Goal: Check status

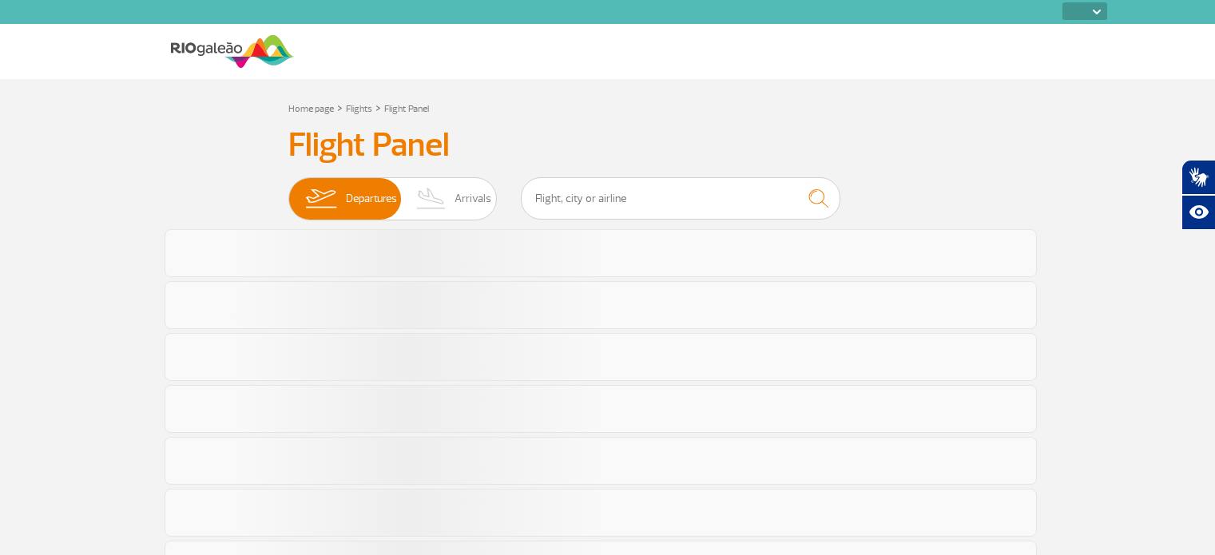
select select
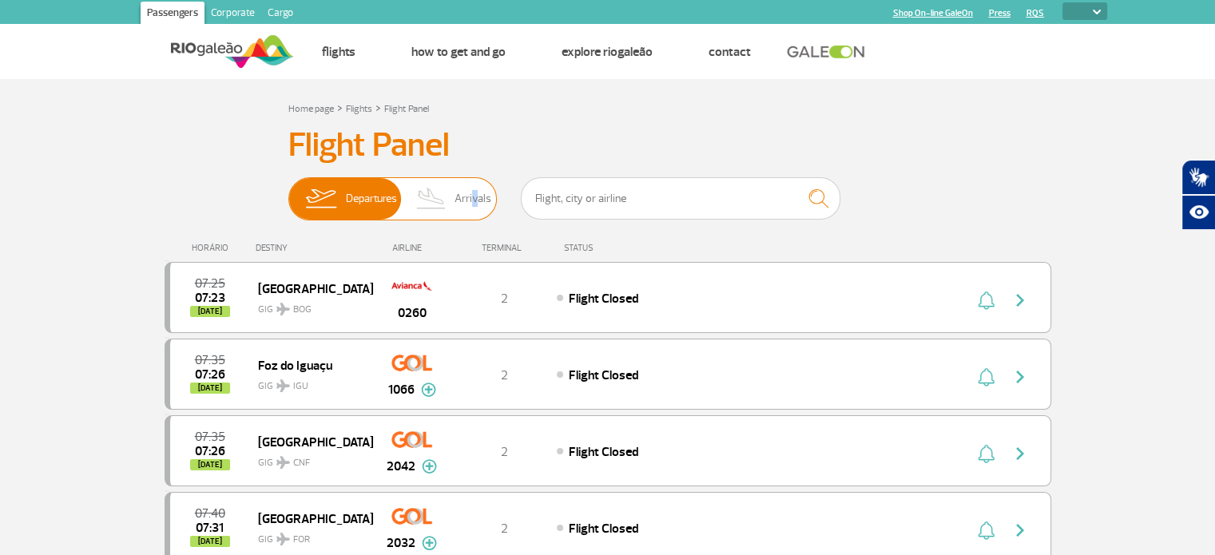
click at [473, 201] on span "Arrivals" at bounding box center [473, 199] width 37 height 42
click at [431, 205] on img at bounding box center [431, 199] width 47 height 42
click at [288, 191] on input "Departures Arrivals" at bounding box center [288, 191] width 0 height 0
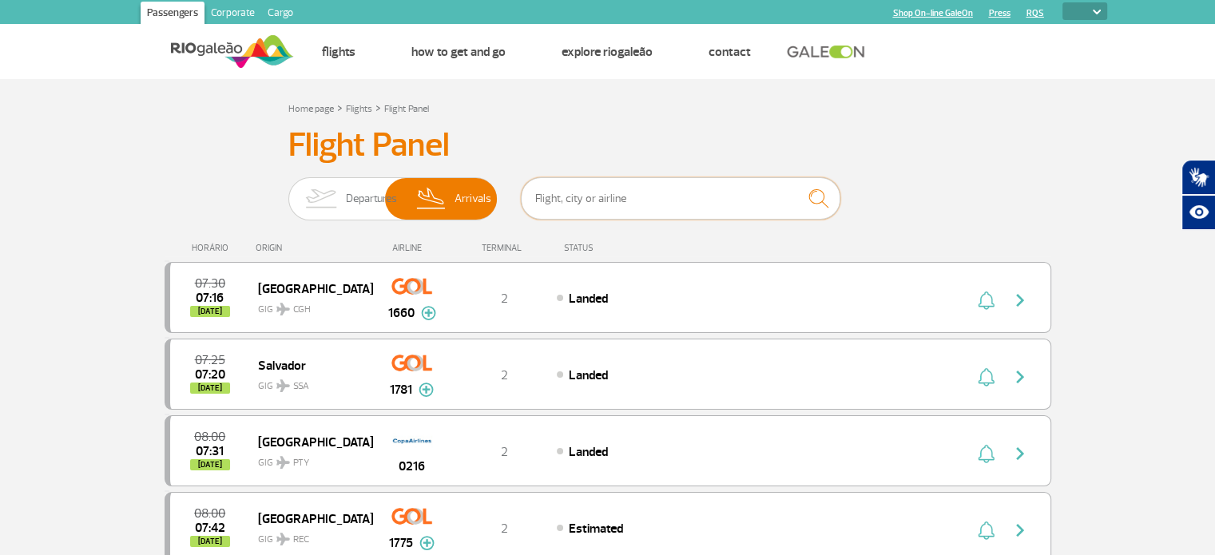
click at [533, 191] on input "text" at bounding box center [681, 198] width 320 height 42
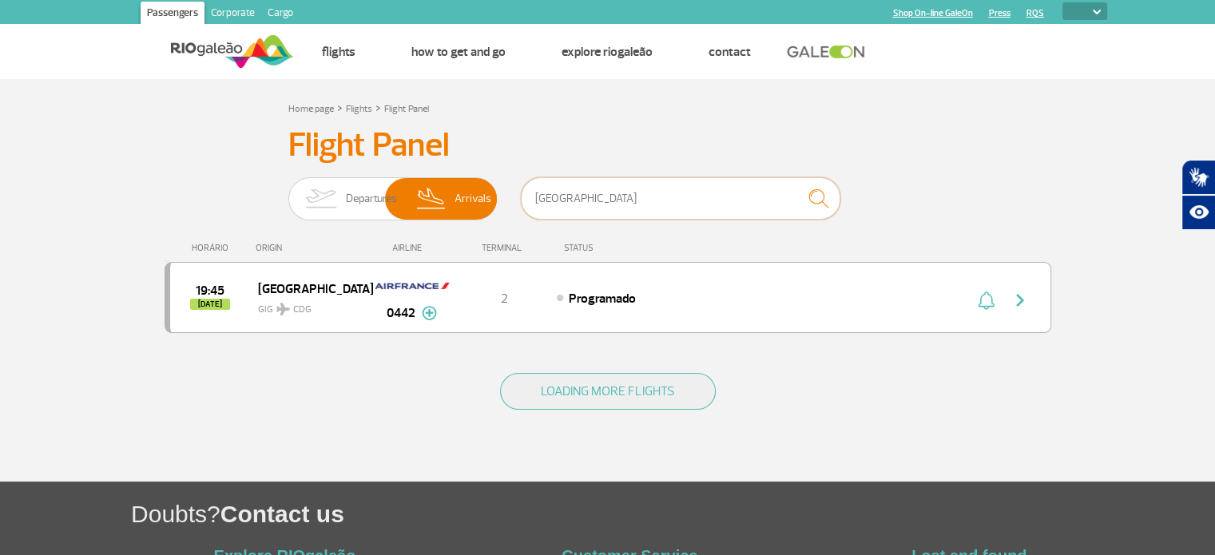
click at [564, 181] on input "[GEOGRAPHIC_DATA]" at bounding box center [681, 198] width 320 height 42
click at [560, 201] on input "[GEOGRAPHIC_DATA]" at bounding box center [681, 198] width 320 height 42
type input "p"
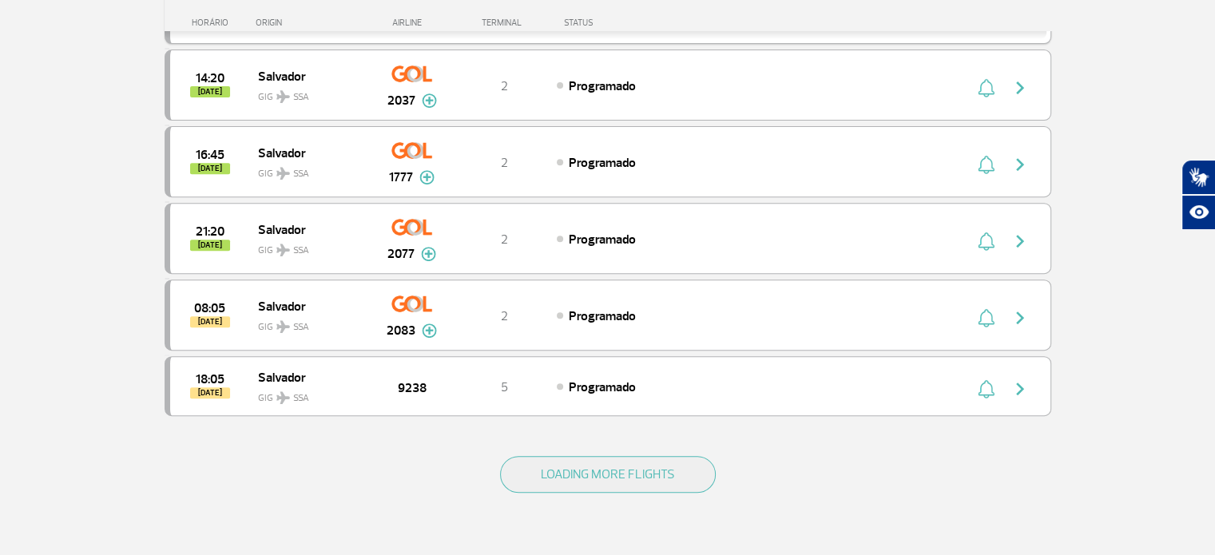
scroll to position [639, 0]
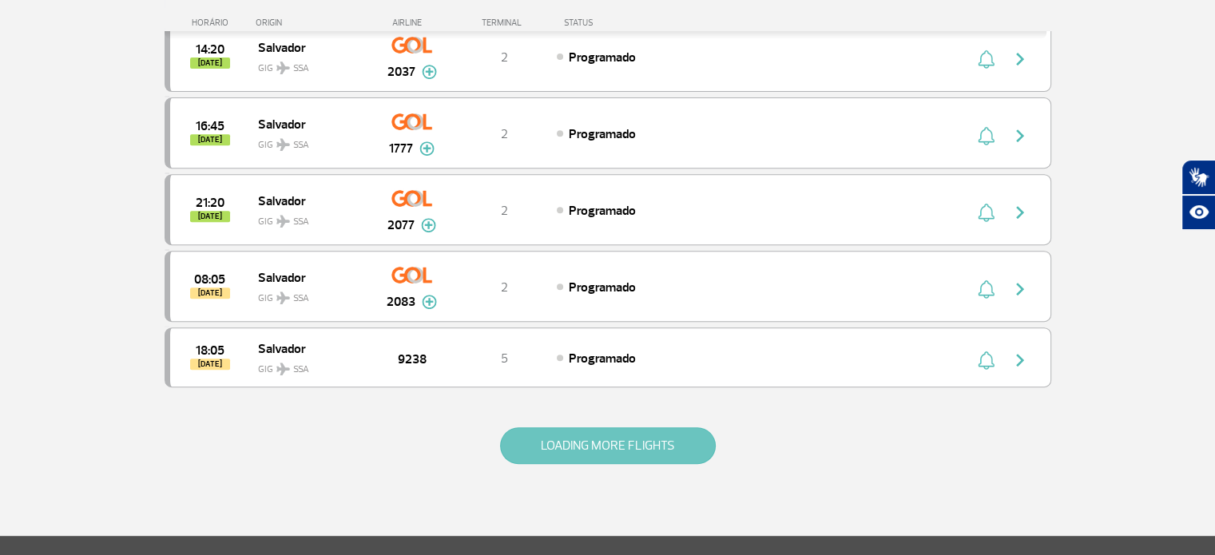
type input "salvador"
click at [598, 432] on button "LOADING MORE FLIGHTS" at bounding box center [608, 446] width 216 height 37
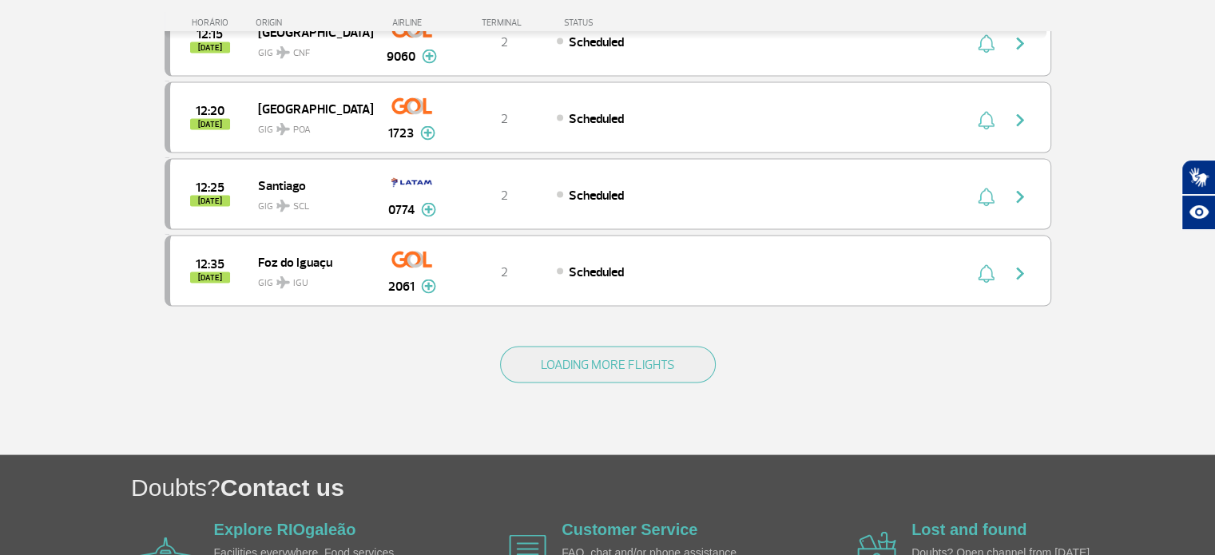
scroll to position [2957, 0]
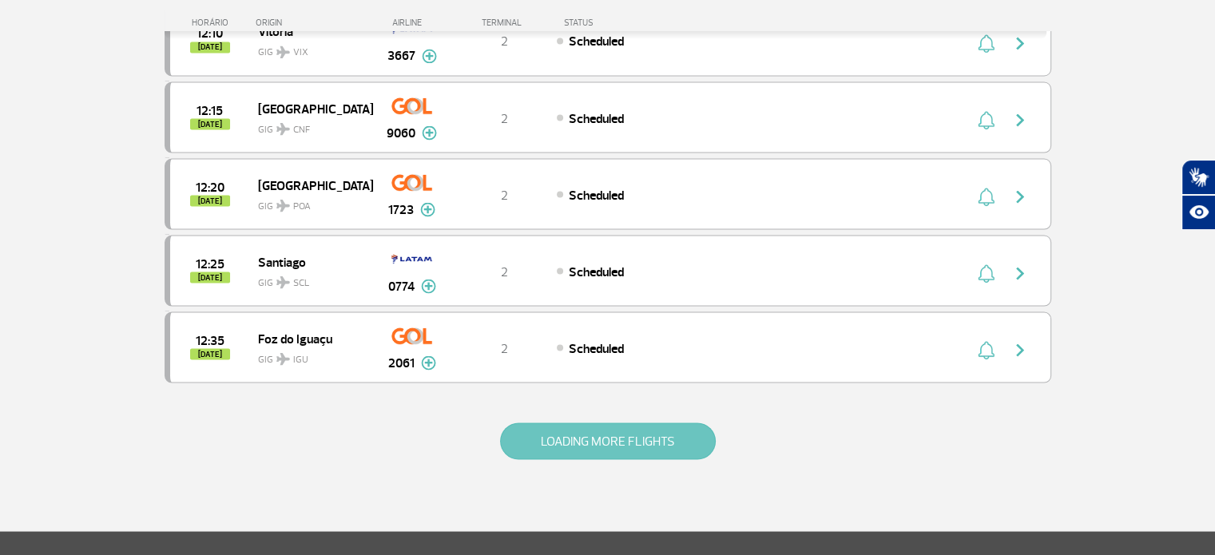
click at [581, 423] on button "LOADING MORE FLIGHTS" at bounding box center [608, 441] width 216 height 37
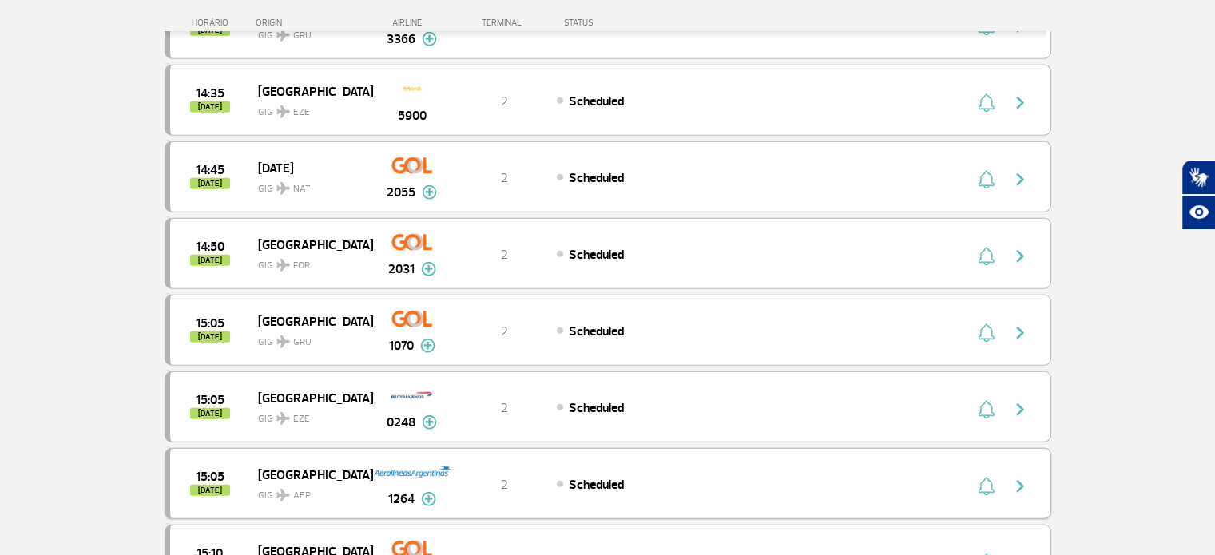
scroll to position [4395, 0]
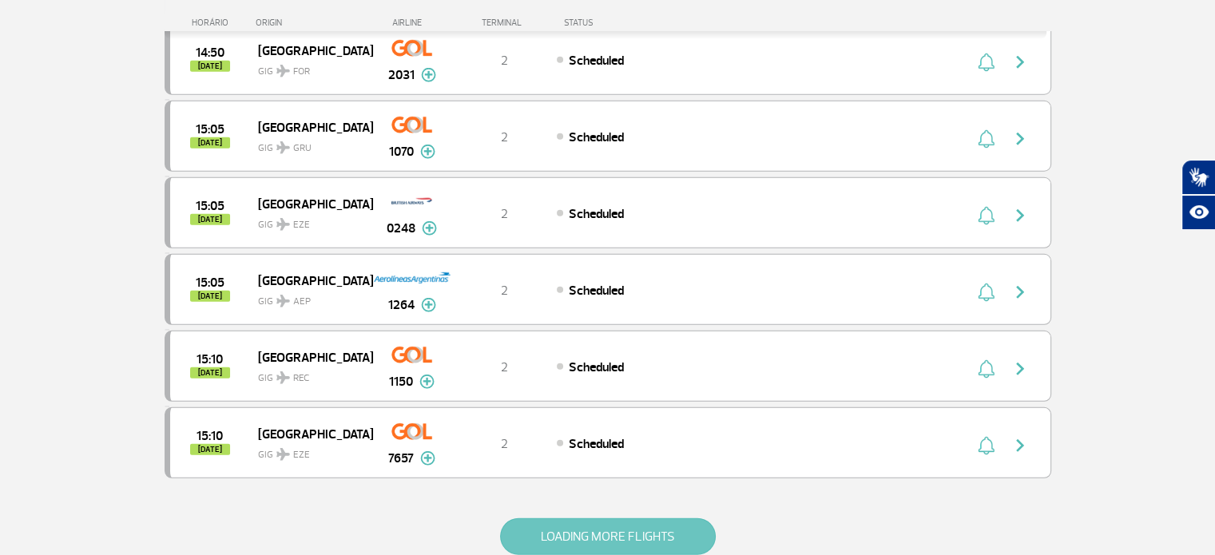
click at [603, 519] on button "LOADING MORE FLIGHTS" at bounding box center [608, 537] width 216 height 37
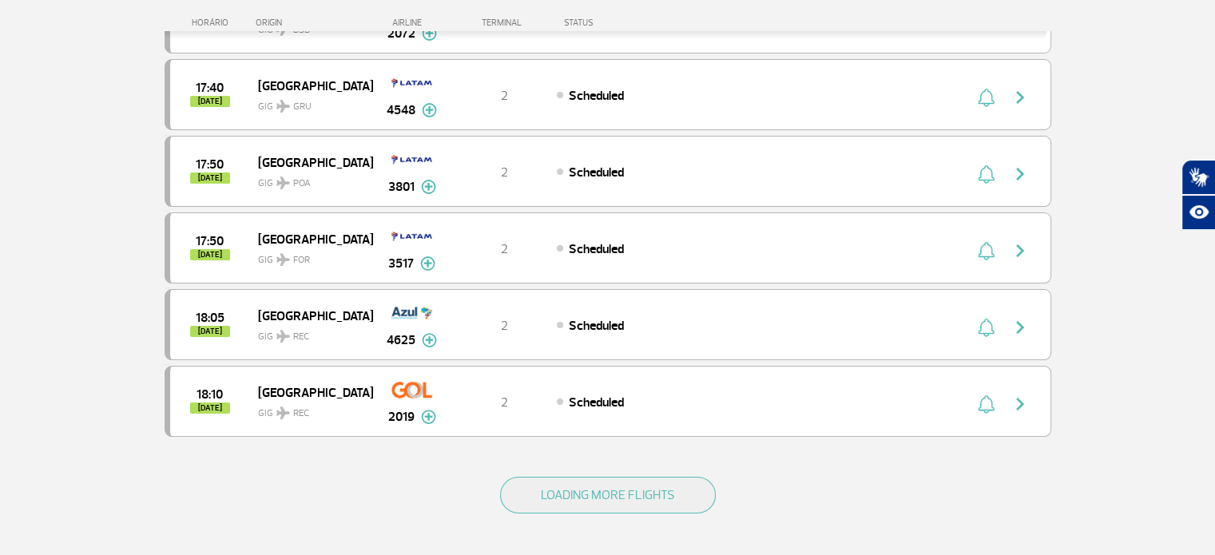
scroll to position [5993, 0]
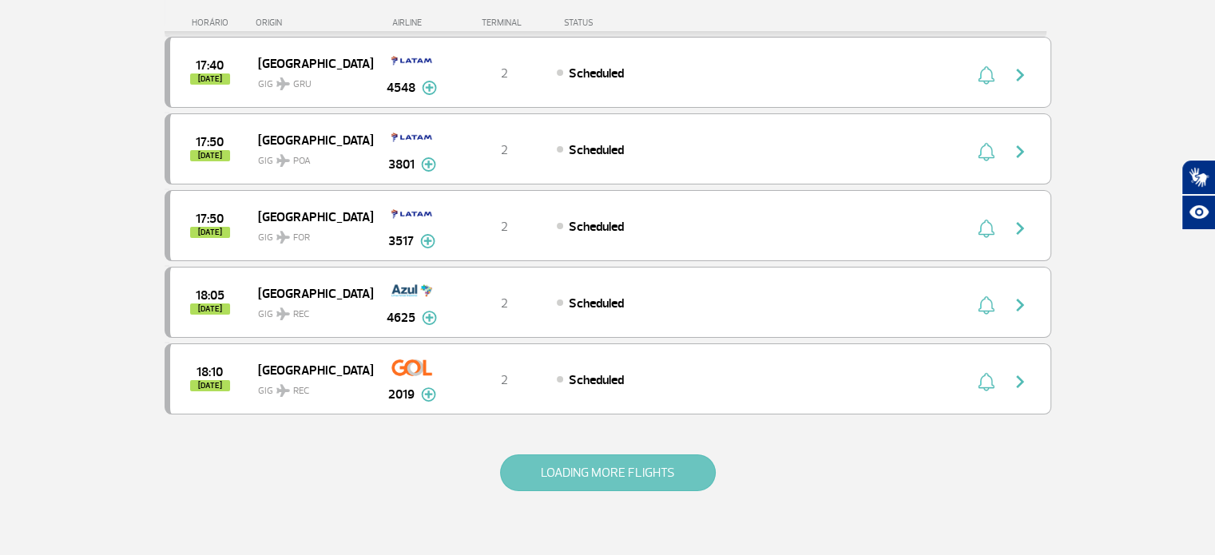
click at [612, 455] on button "LOADING MORE FLIGHTS" at bounding box center [608, 473] width 216 height 37
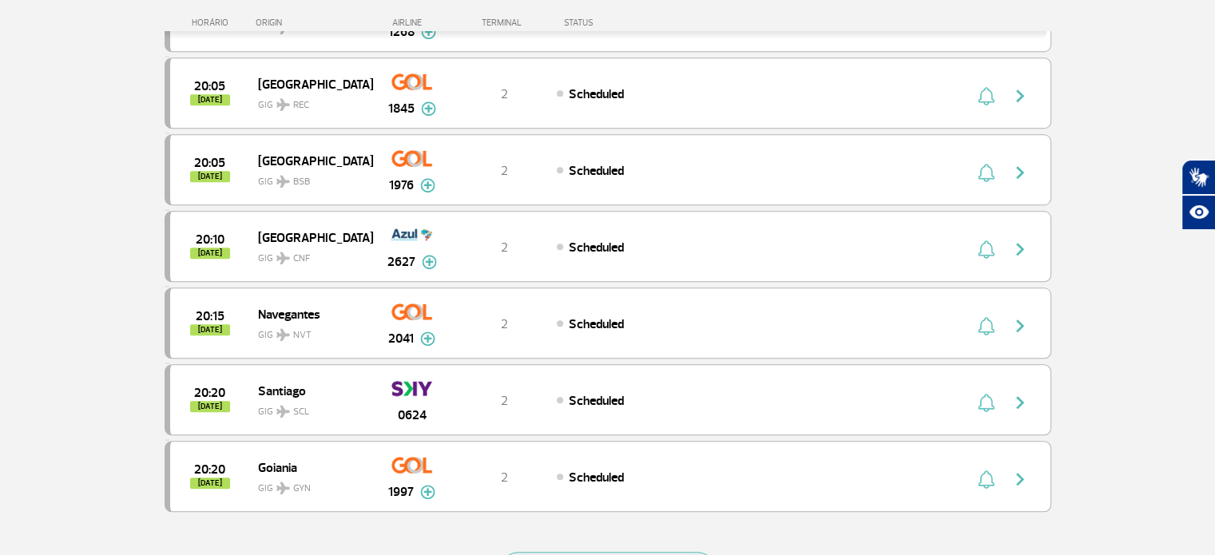
scroll to position [7511, 0]
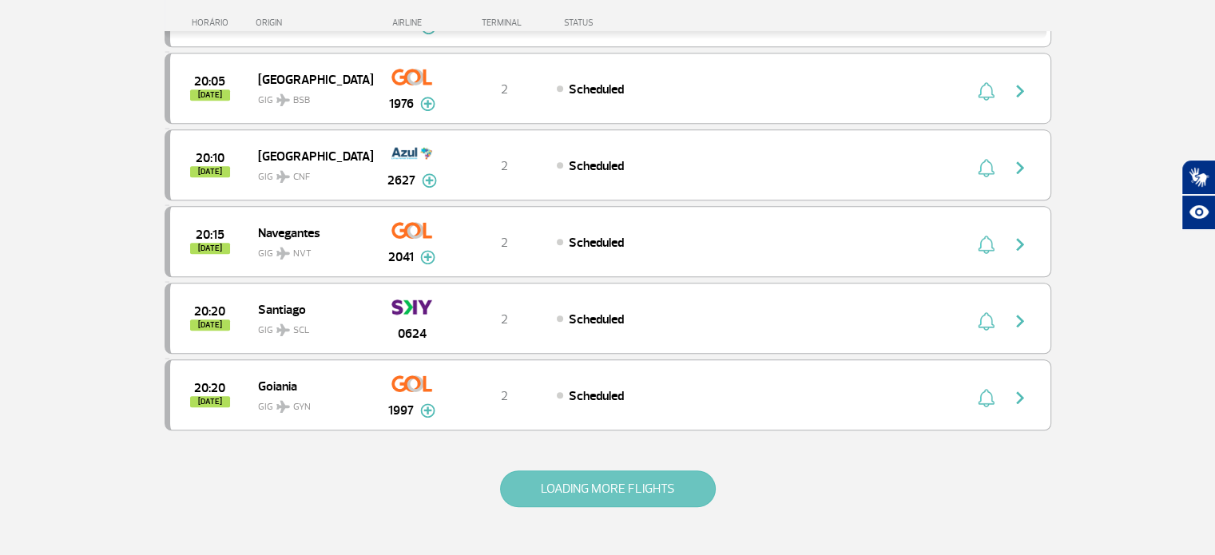
click at [589, 471] on button "LOADING MORE FLIGHTS" at bounding box center [608, 489] width 216 height 37
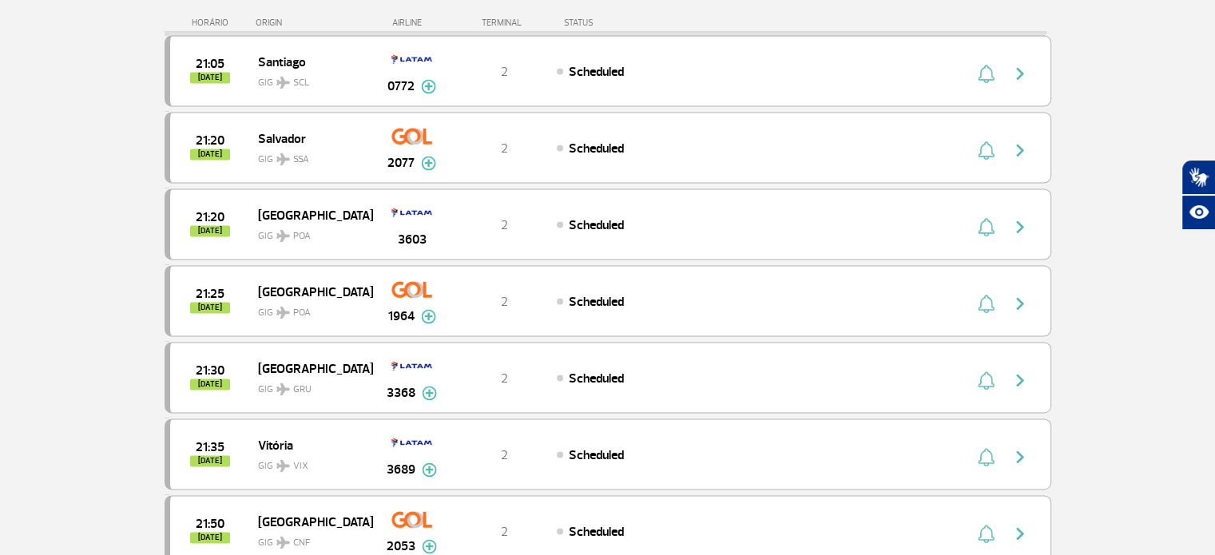
scroll to position [8470, 0]
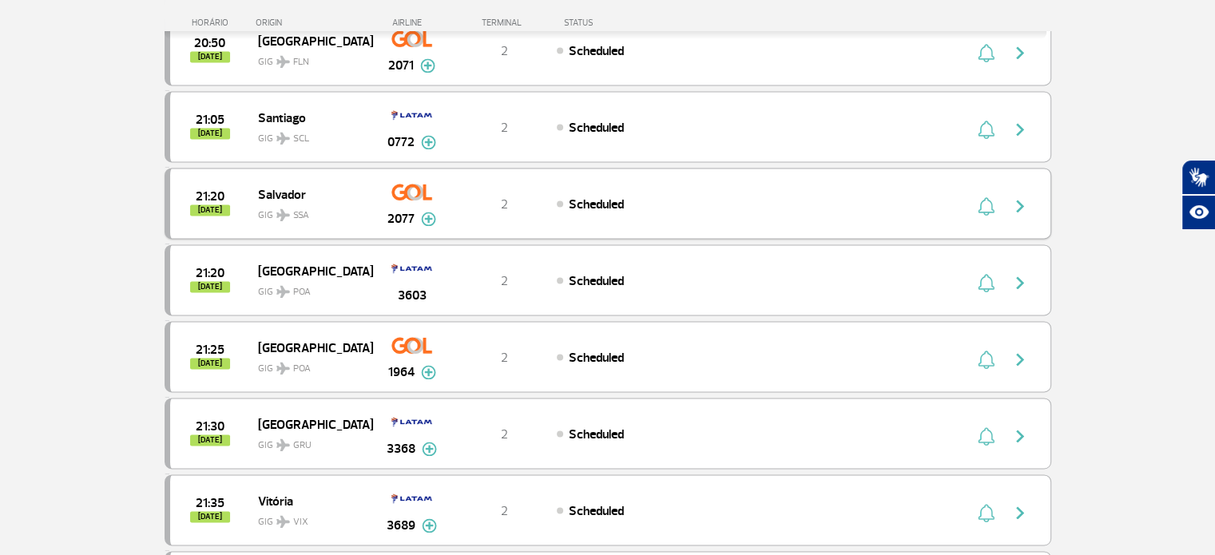
click at [1026, 197] on img "button" at bounding box center [1020, 206] width 19 height 19
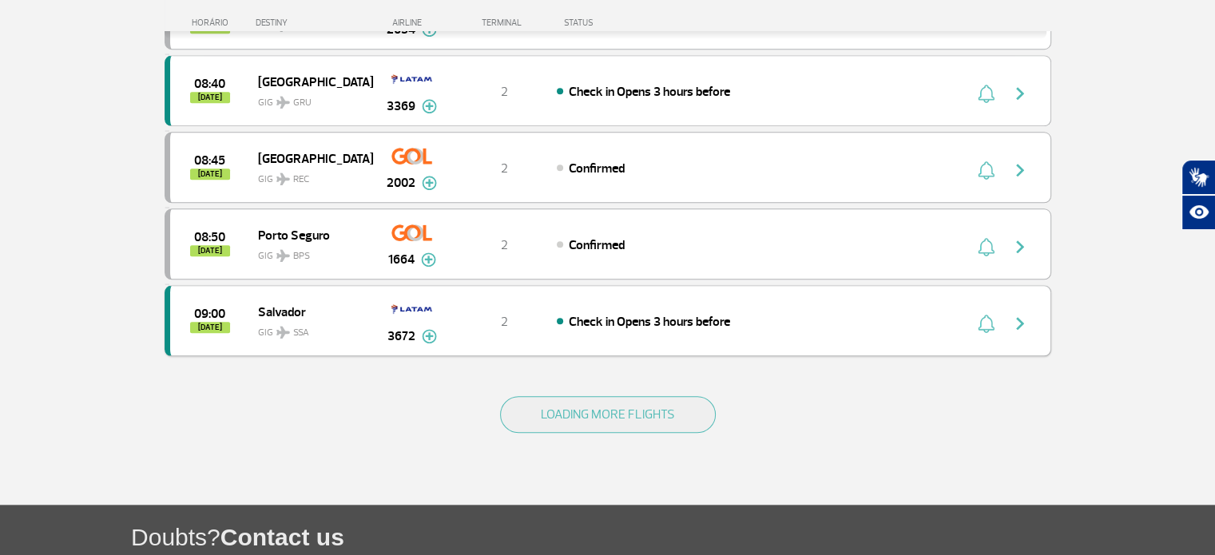
scroll to position [1596, 0]
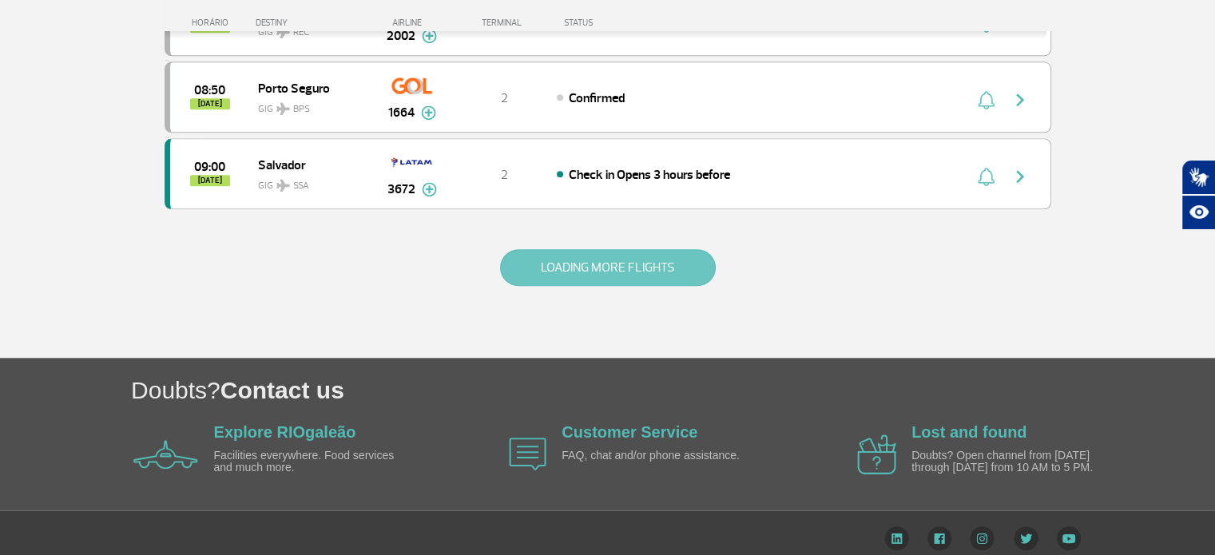
click at [677, 256] on button "LOADING MORE FLIGHTS" at bounding box center [608, 267] width 216 height 37
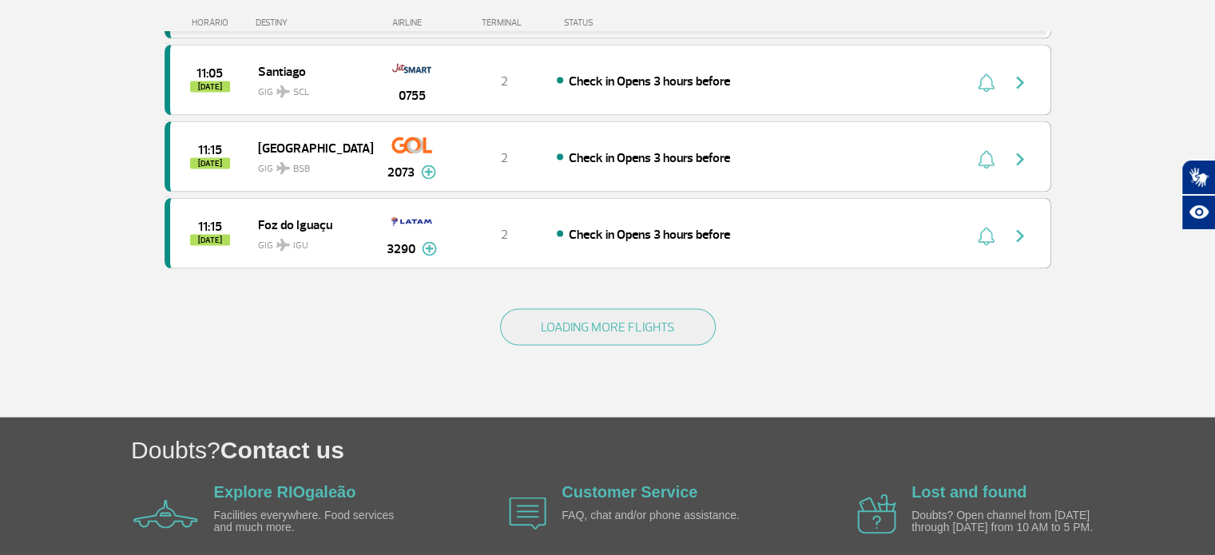
scroll to position [3117, 0]
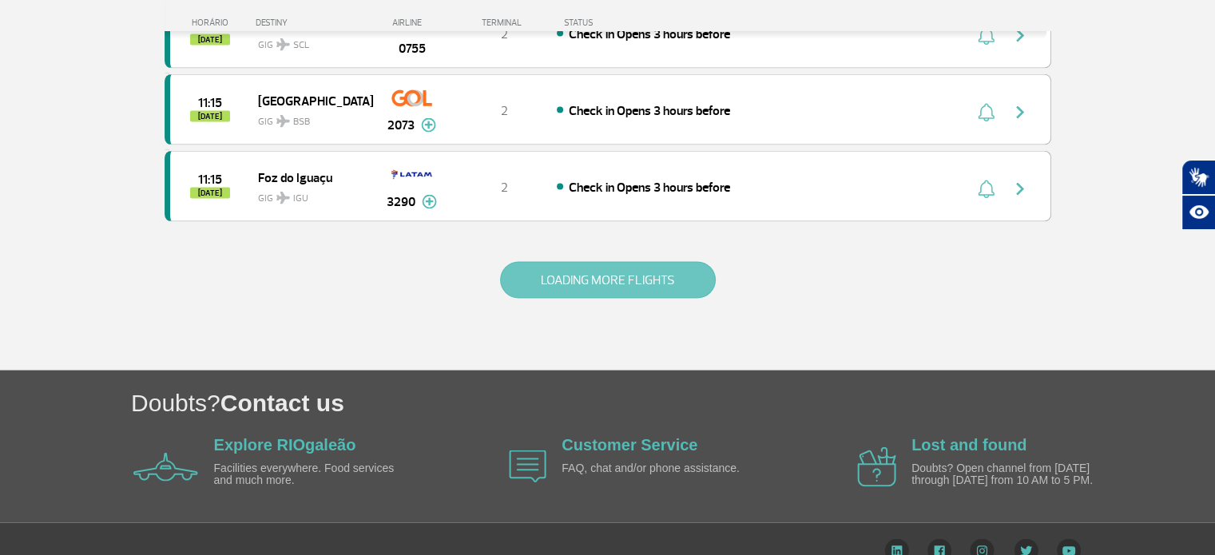
click at [591, 262] on button "LOADING MORE FLIGHTS" at bounding box center [608, 280] width 216 height 37
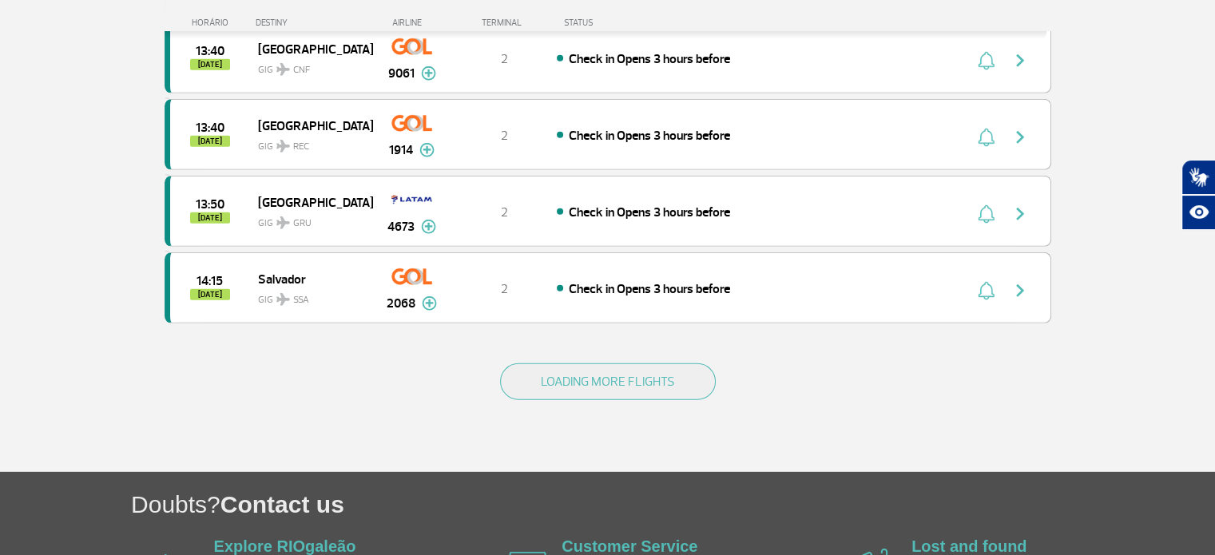
scroll to position [4639, 0]
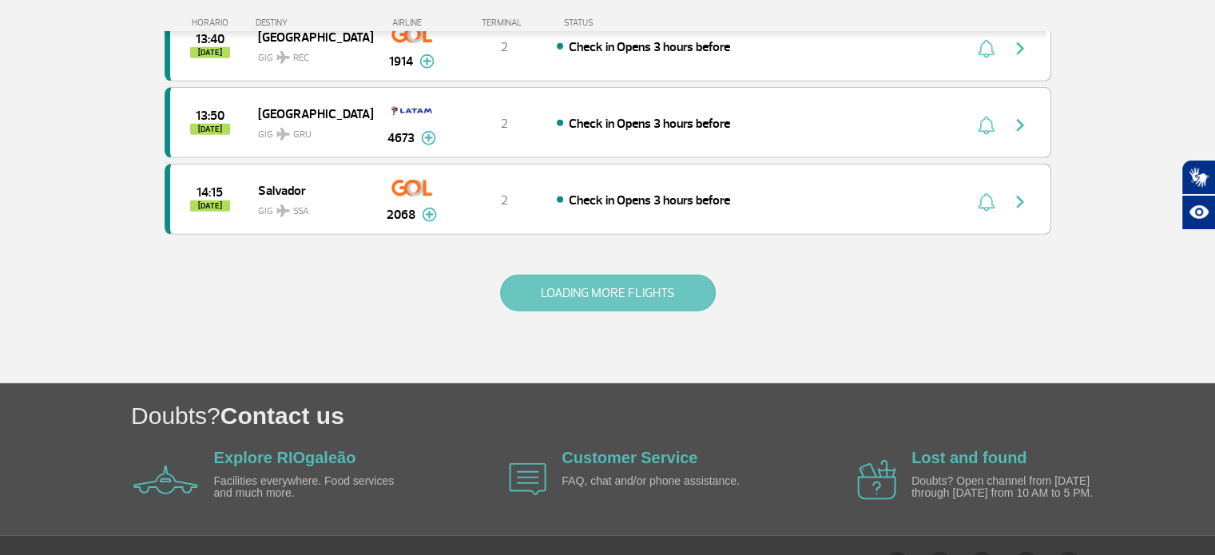
click at [602, 275] on button "LOADING MORE FLIGHTS" at bounding box center [608, 293] width 216 height 37
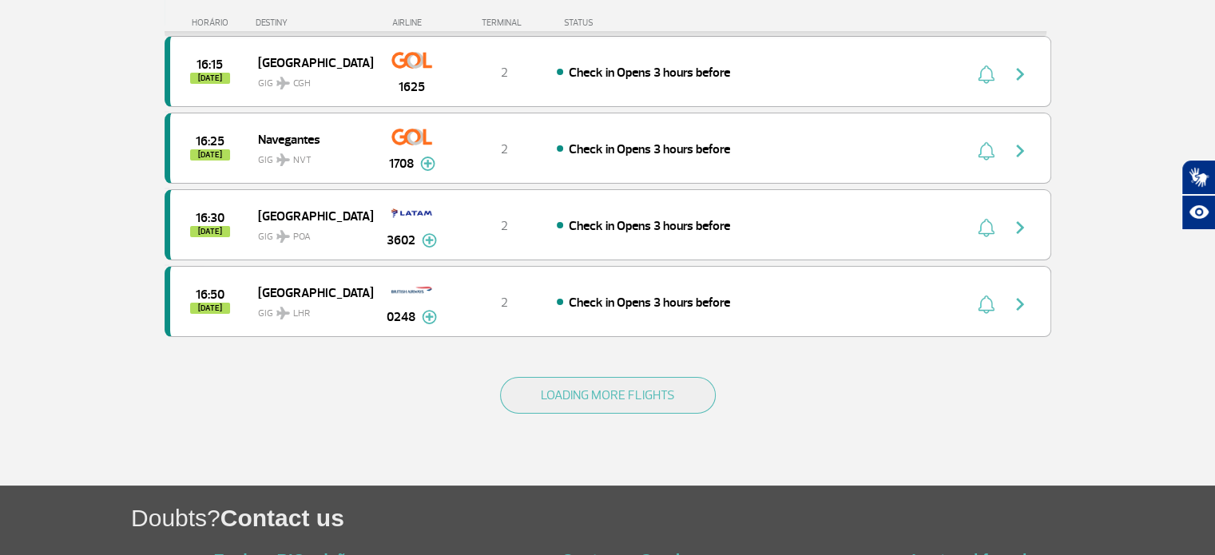
scroll to position [6150, 0]
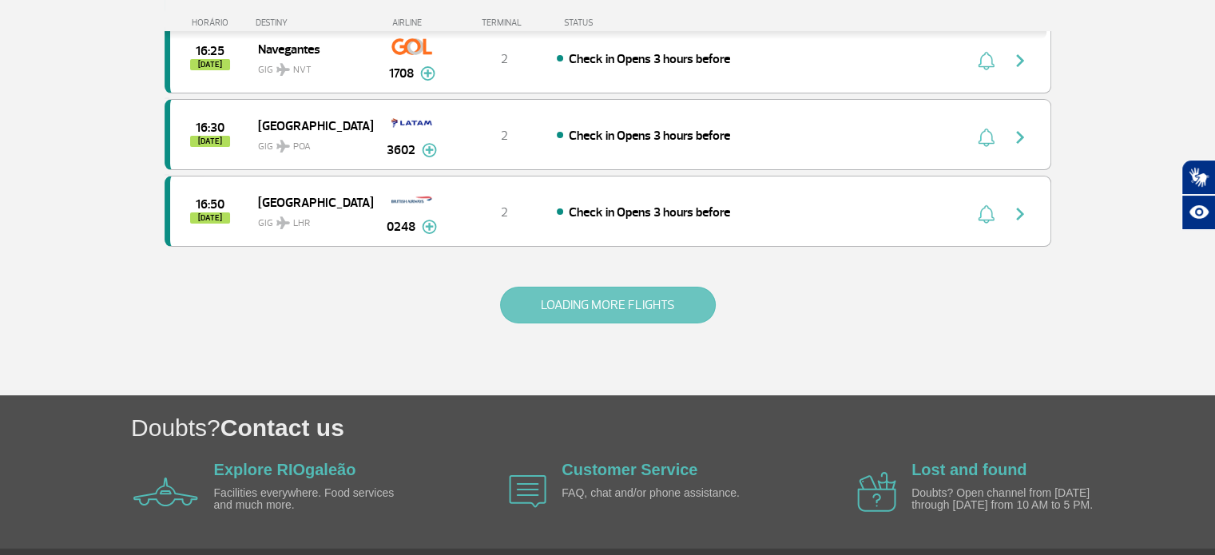
click at [591, 287] on button "LOADING MORE FLIGHTS" at bounding box center [608, 305] width 216 height 37
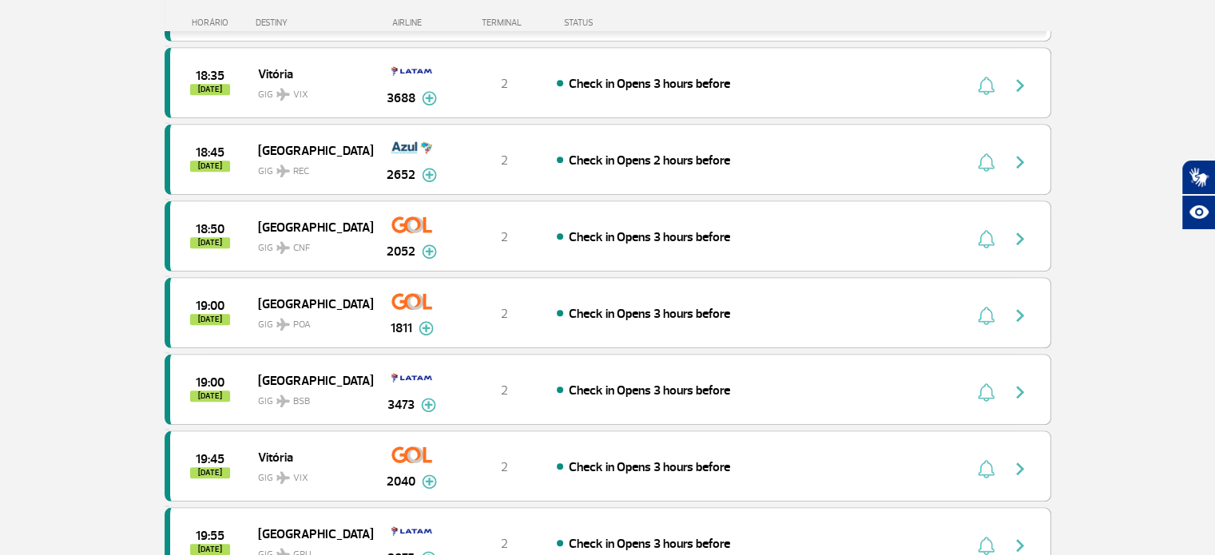
scroll to position [7671, 0]
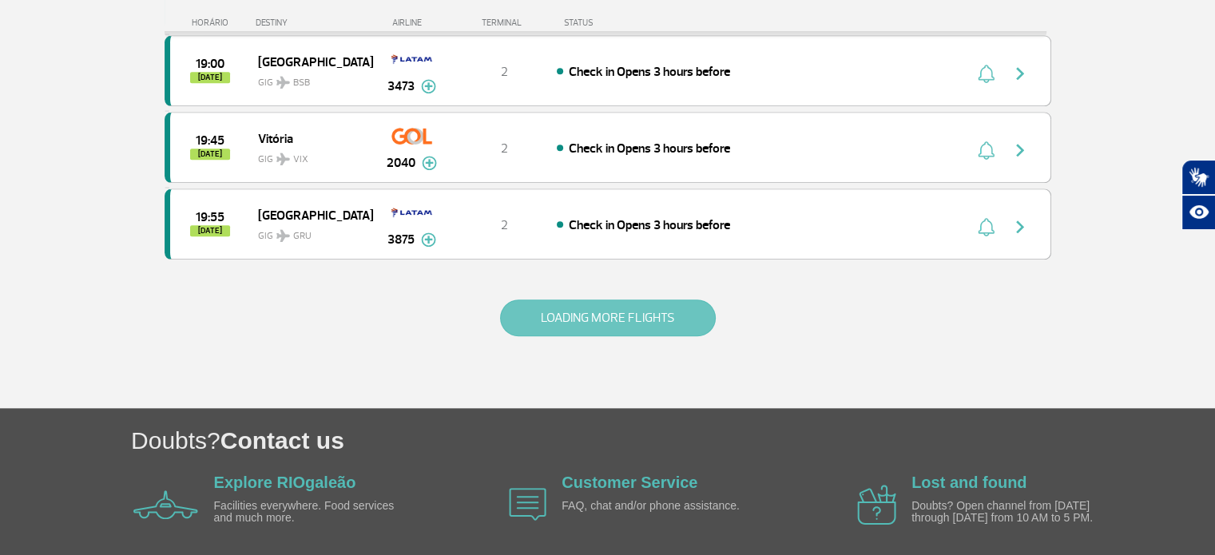
click at [601, 300] on button "LOADING MORE FLIGHTS" at bounding box center [608, 318] width 216 height 37
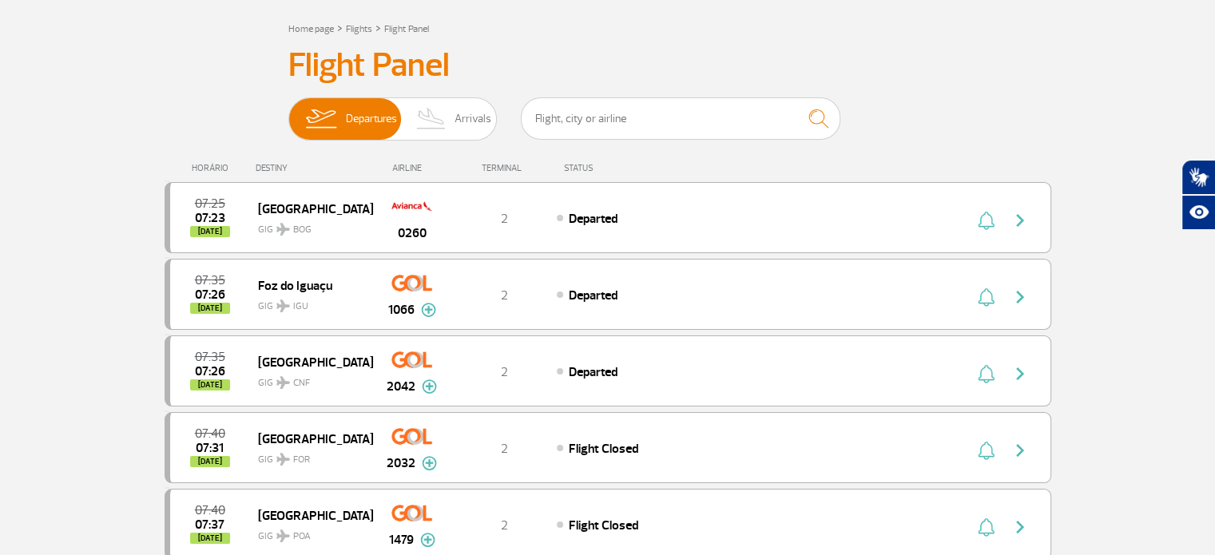
scroll to position [0, 0]
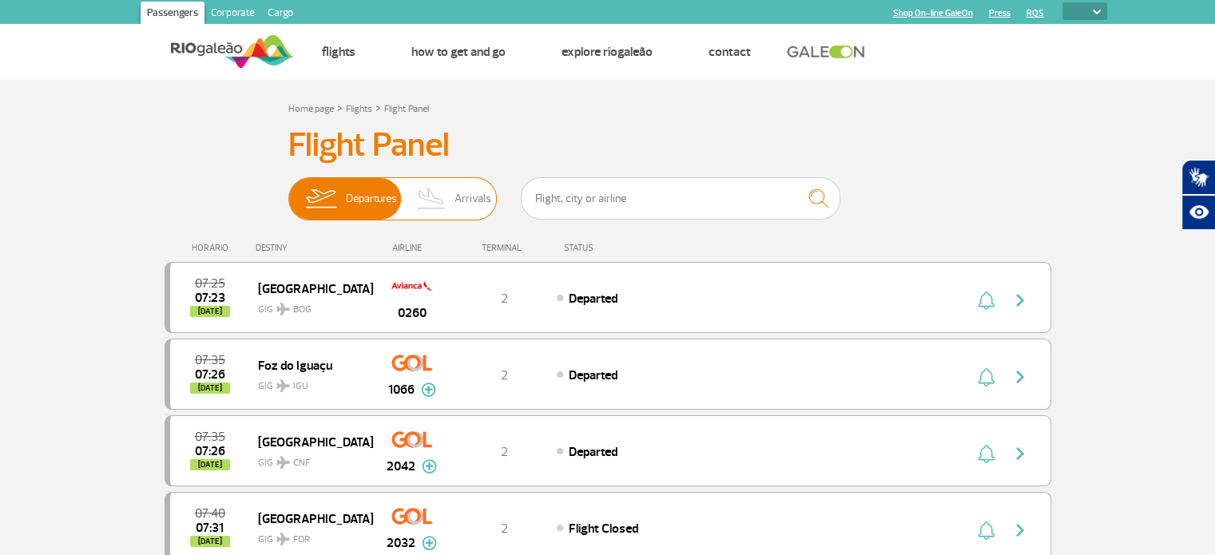
click at [471, 198] on span "Arrivals" at bounding box center [473, 199] width 37 height 42
click at [288, 191] on input "Departures Arrivals" at bounding box center [288, 191] width 0 height 0
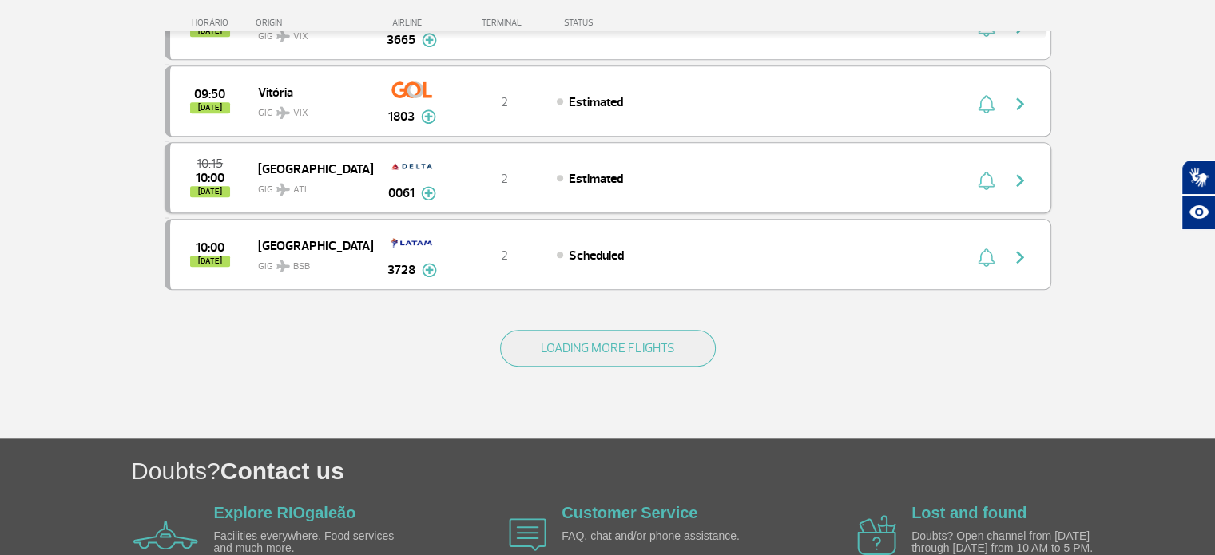
scroll to position [1596, 0]
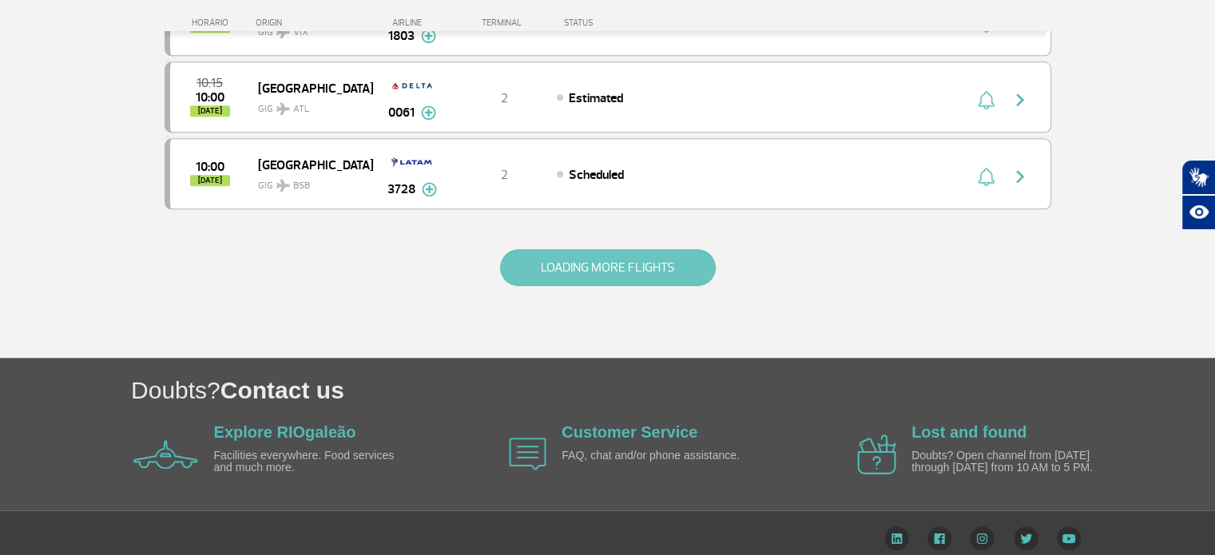
click at [587, 255] on button "LOADING MORE FLIGHTS" at bounding box center [608, 267] width 216 height 37
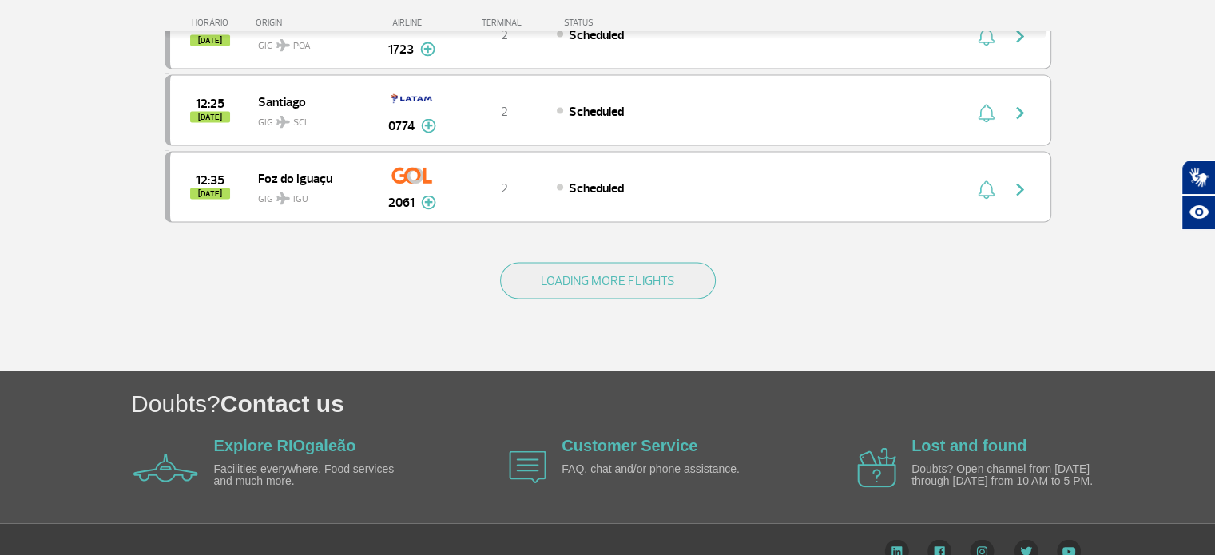
scroll to position [3117, 0]
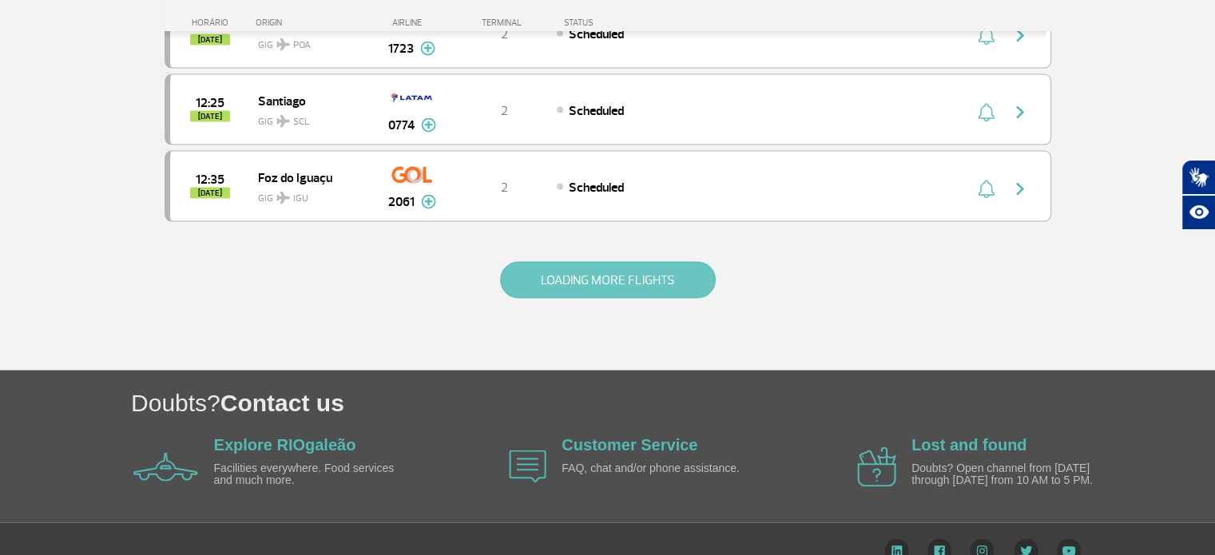
click at [595, 262] on button "LOADING MORE FLIGHTS" at bounding box center [608, 280] width 216 height 37
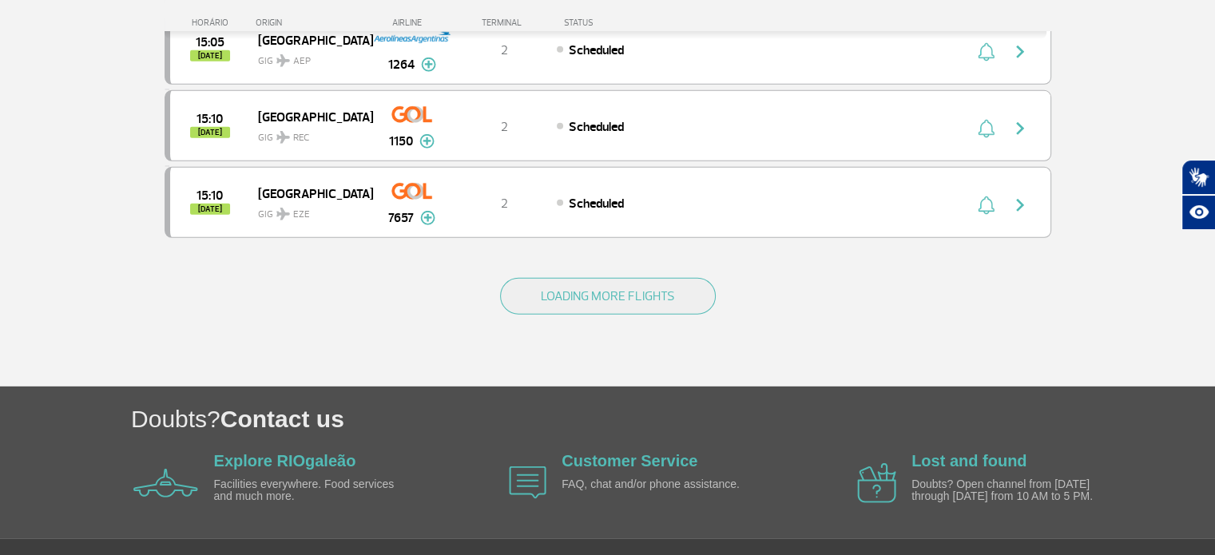
scroll to position [4639, 0]
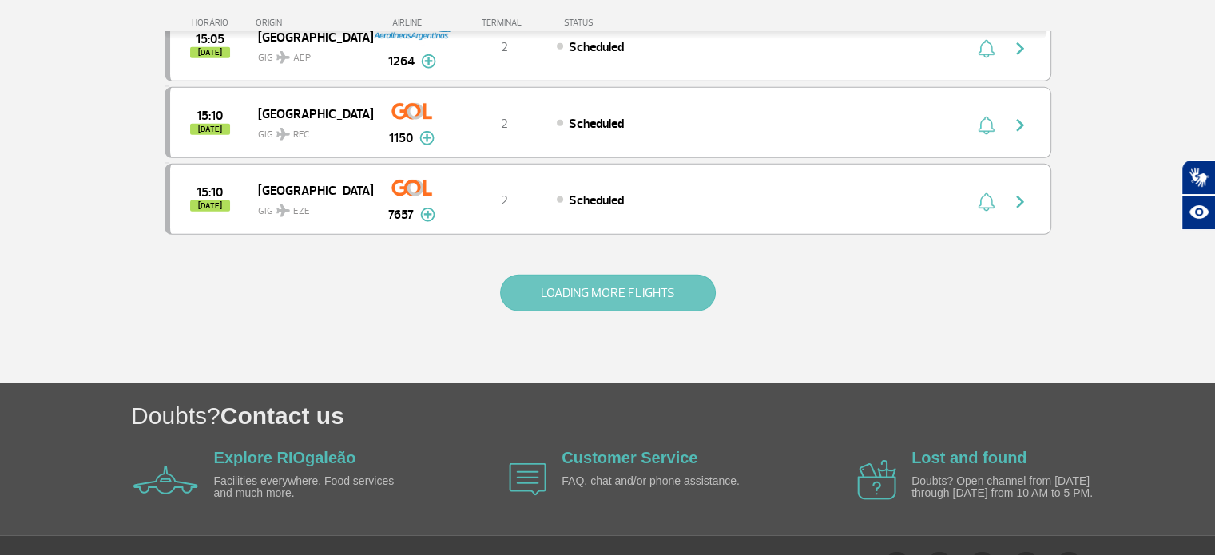
click at [581, 275] on button "LOADING MORE FLIGHTS" at bounding box center [608, 293] width 216 height 37
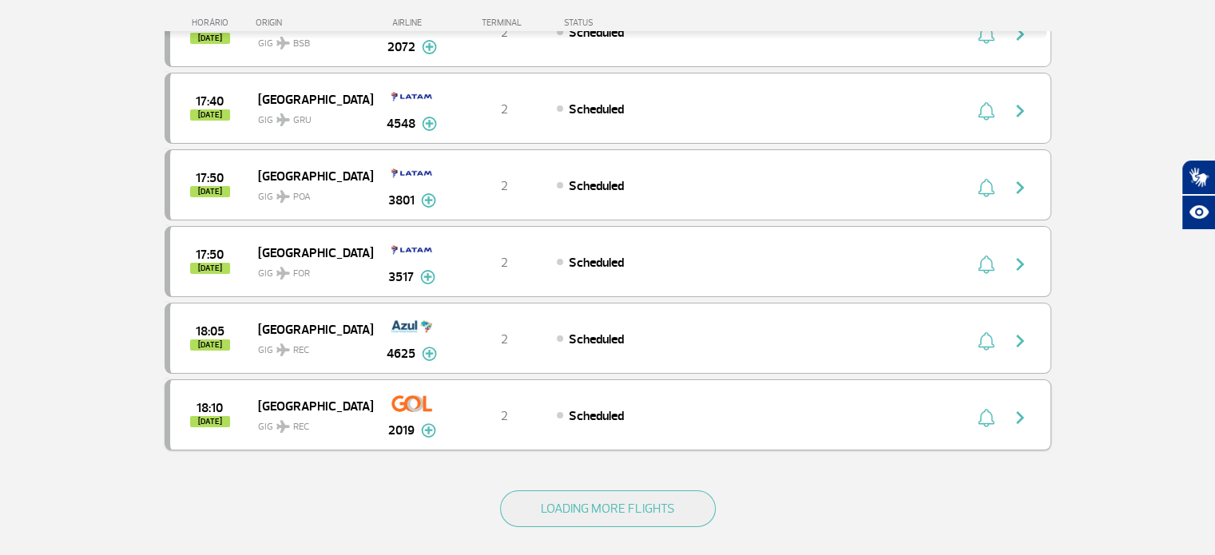
scroll to position [6077, 0]
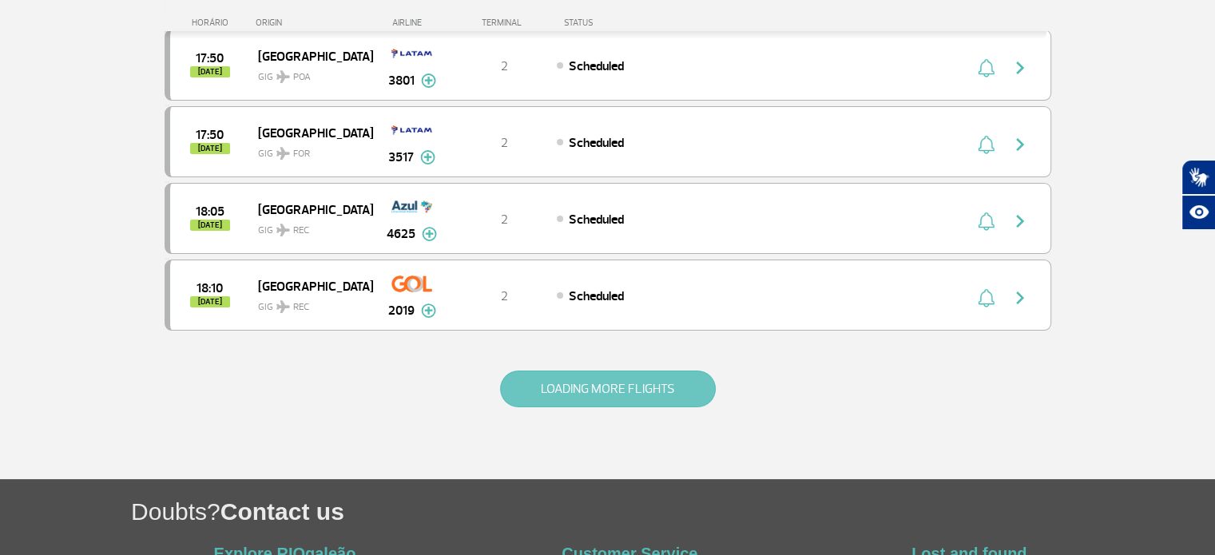
click at [583, 371] on button "LOADING MORE FLIGHTS" at bounding box center [608, 389] width 216 height 37
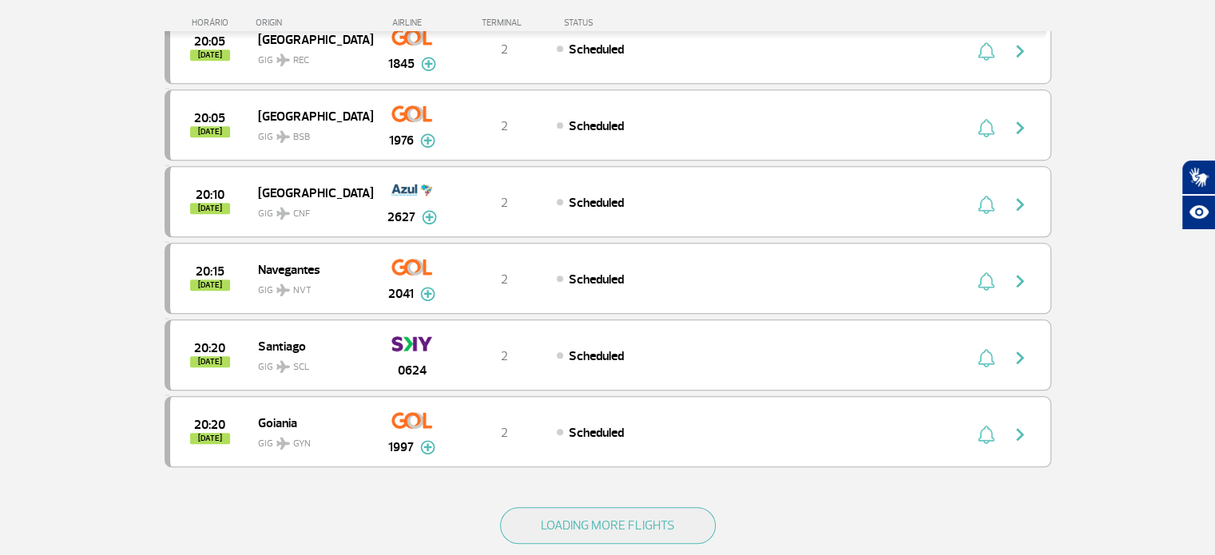
scroll to position [7675, 0]
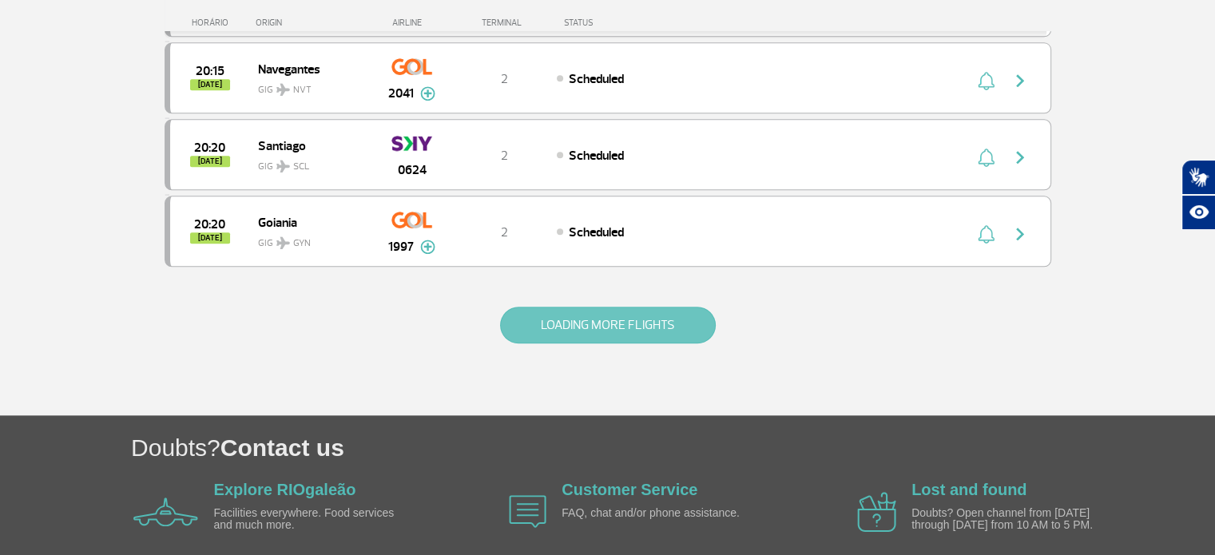
click at [618, 307] on button "LOADING MORE FLIGHTS" at bounding box center [608, 325] width 216 height 37
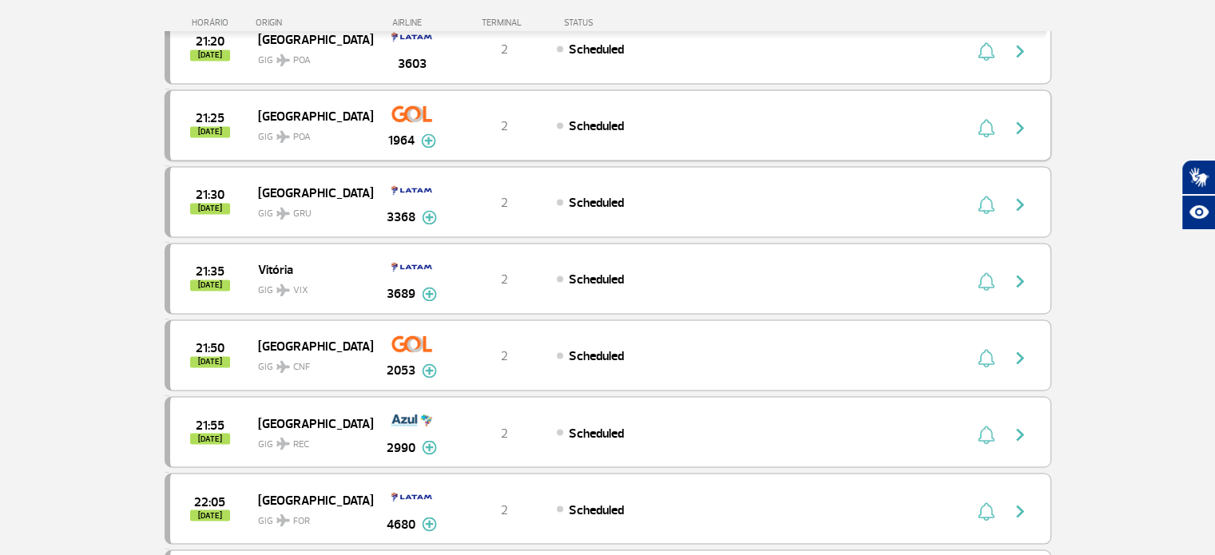
scroll to position [8714, 0]
